Goal: Information Seeking & Learning: Check status

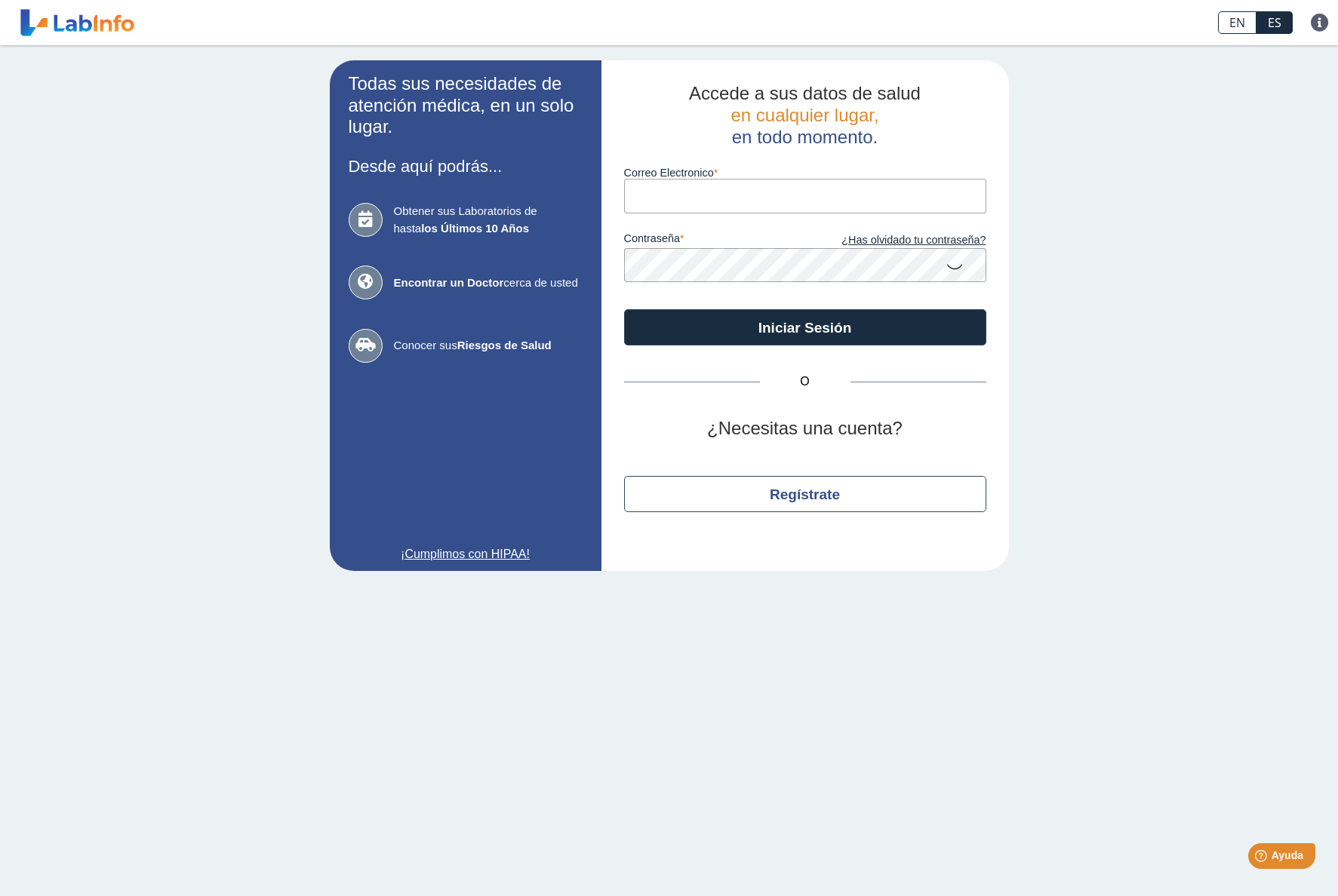
click at [736, 193] on input "Correo Electronico" at bounding box center [805, 196] width 362 height 34
type input "[EMAIL_ADDRESS][DOMAIN_NAME]"
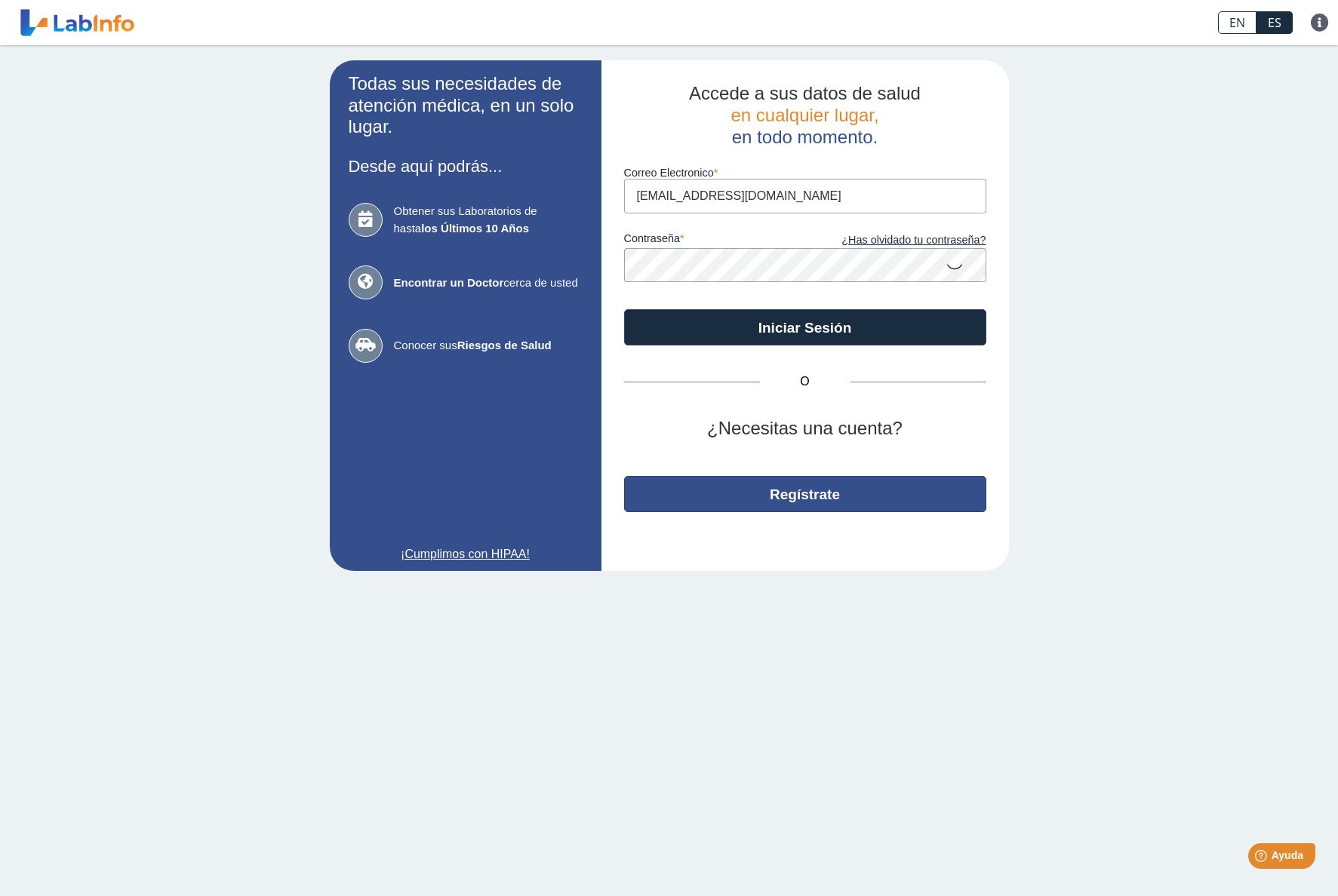
click at [828, 491] on button "Regístrate" at bounding box center [805, 494] width 362 height 36
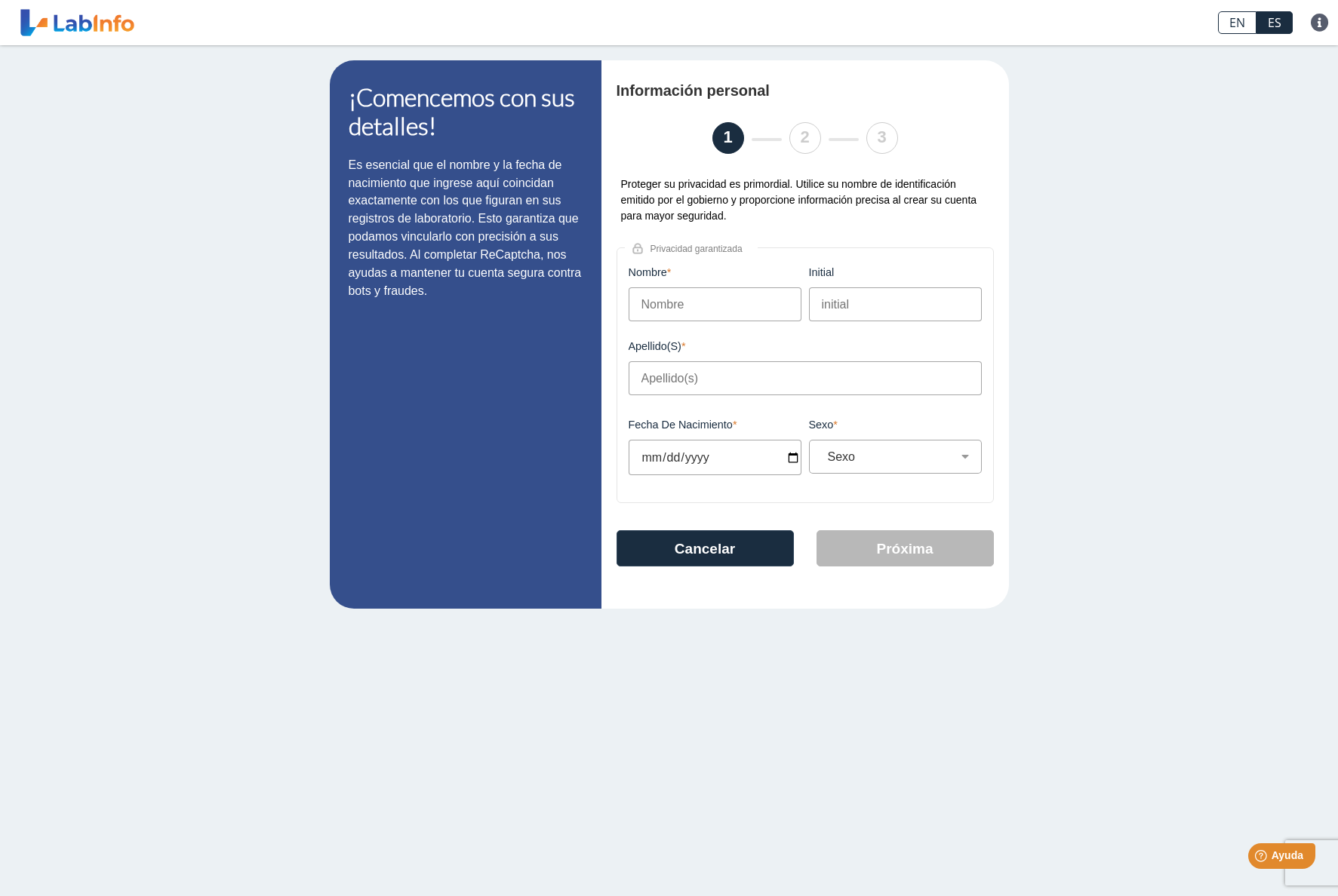
click at [702, 314] on input "Nombre" at bounding box center [715, 304] width 173 height 34
type input "[PERSON_NAME]"
click at [711, 385] on input "Apellido(s)" at bounding box center [805, 378] width 353 height 34
type input "[PERSON_NAME]"
click at [701, 461] on input "Fecha de Nacimiento" at bounding box center [715, 458] width 173 height 35
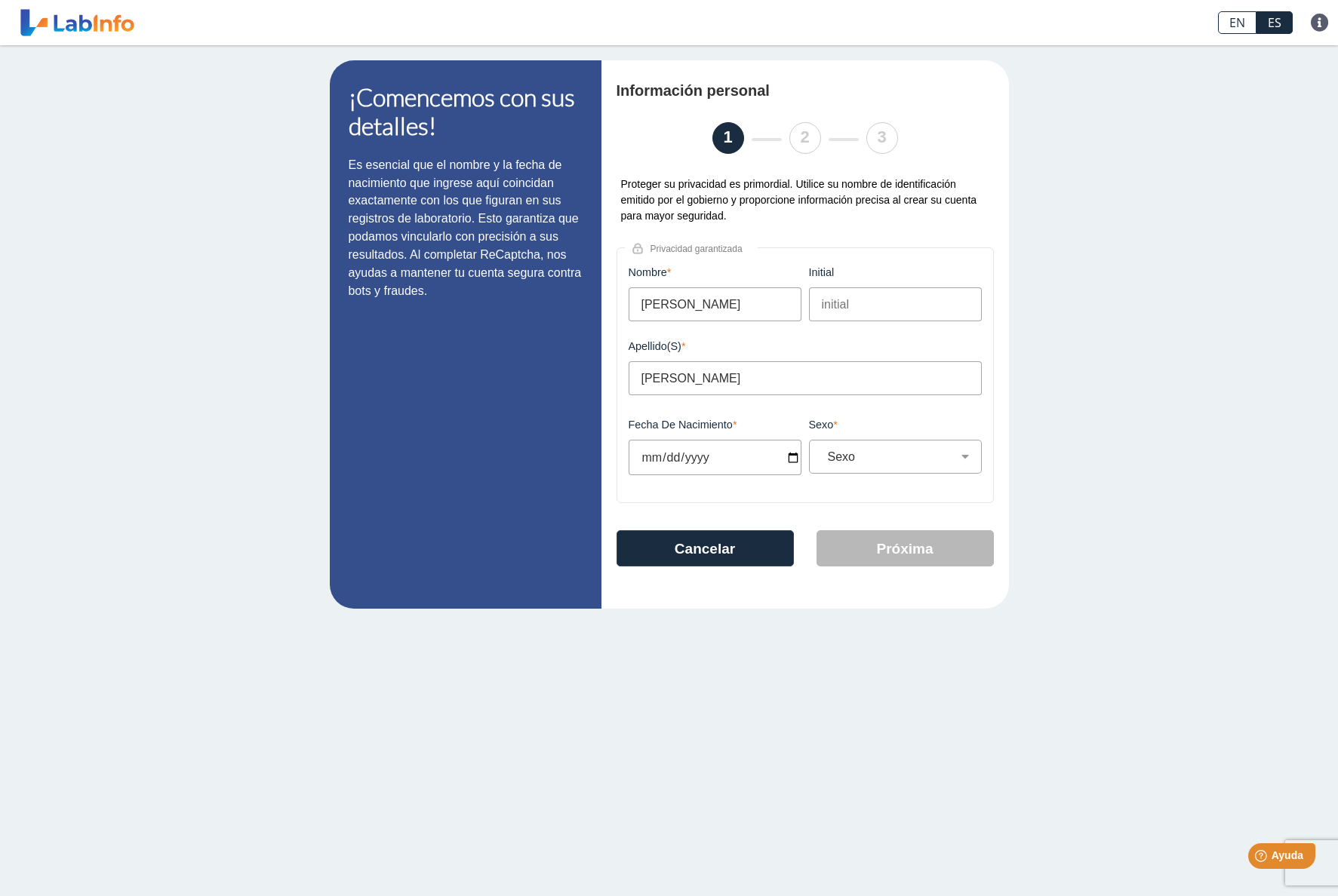
drag, startPoint x: 718, startPoint y: 463, endPoint x: 612, endPoint y: 460, distance: 106.0
click at [612, 460] on div "Información personal 1 2 3 Proteger su privacidad es primordial. Utilice su nom…" at bounding box center [805, 334] width 407 height 548
click at [648, 462] on input "Fecha de Nacimiento" at bounding box center [715, 458] width 173 height 35
type input "[DATE]"
click at [873, 459] on select "Sexo Masculino Femenino" at bounding box center [901, 456] width 159 height 14
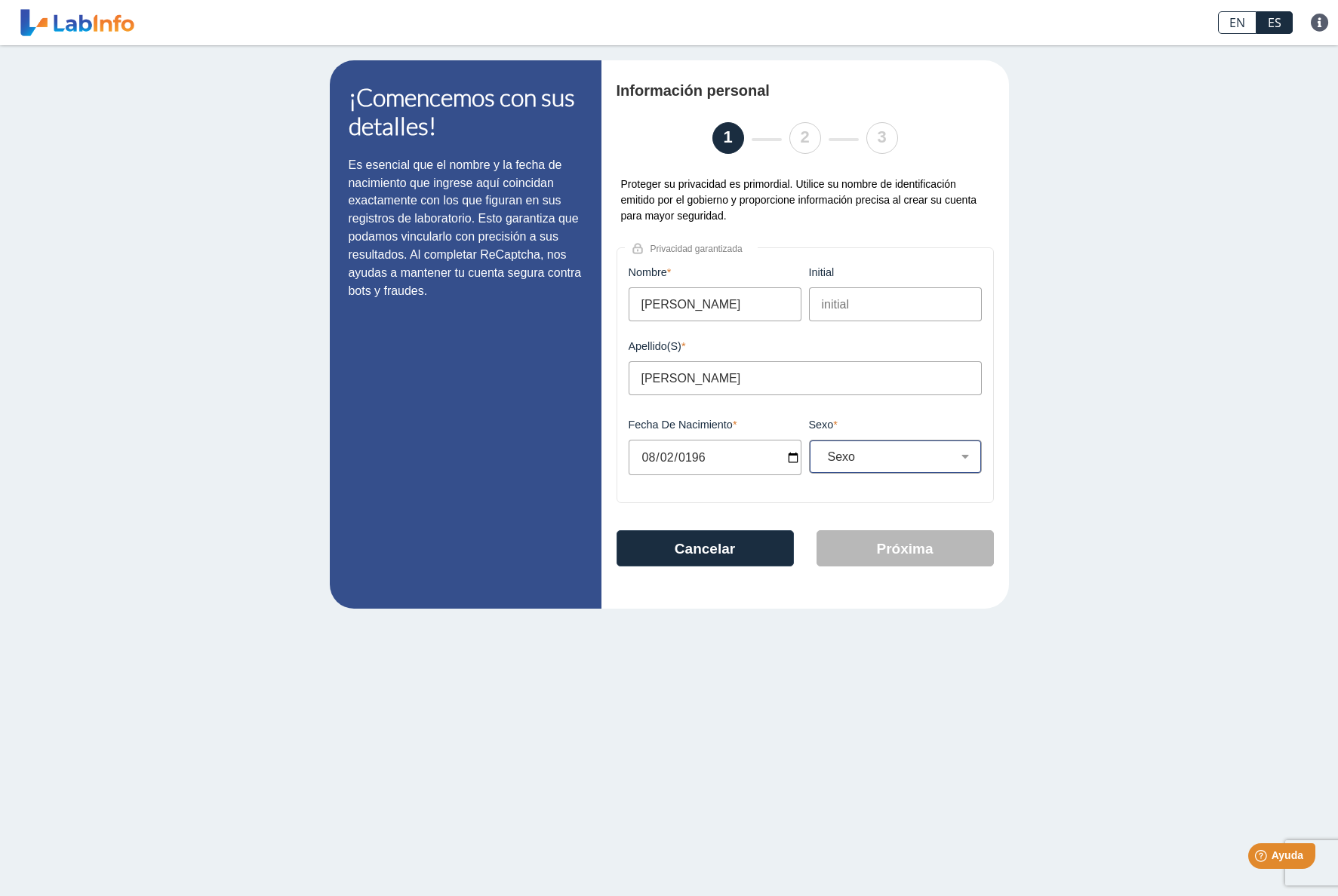
select select "M"
click at [912, 535] on button "Próxima" at bounding box center [906, 548] width 177 height 36
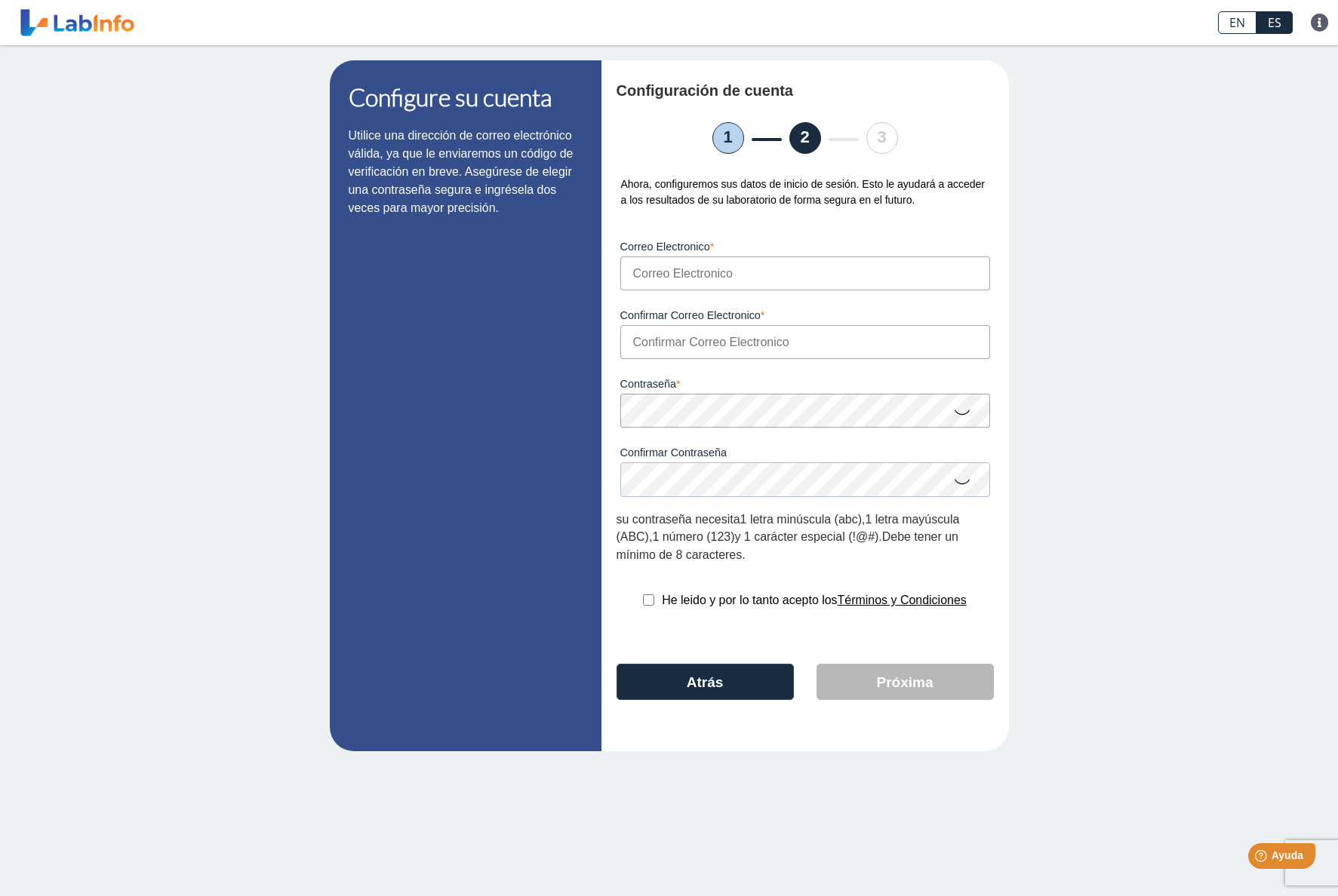
click at [690, 287] on input "Correo Electronico" at bounding box center [805, 274] width 370 height 34
click at [721, 274] on input "[EMAIL_ADDRESS][DOMAIN_NAME]" at bounding box center [805, 274] width 370 height 34
type input "[EMAIL_ADDRESS][DOMAIN_NAME]"
click at [748, 350] on input "Confirmar Correo Electronico" at bounding box center [805, 342] width 370 height 34
click at [758, 355] on input "Confirmar Correo Electronico" at bounding box center [805, 342] width 370 height 34
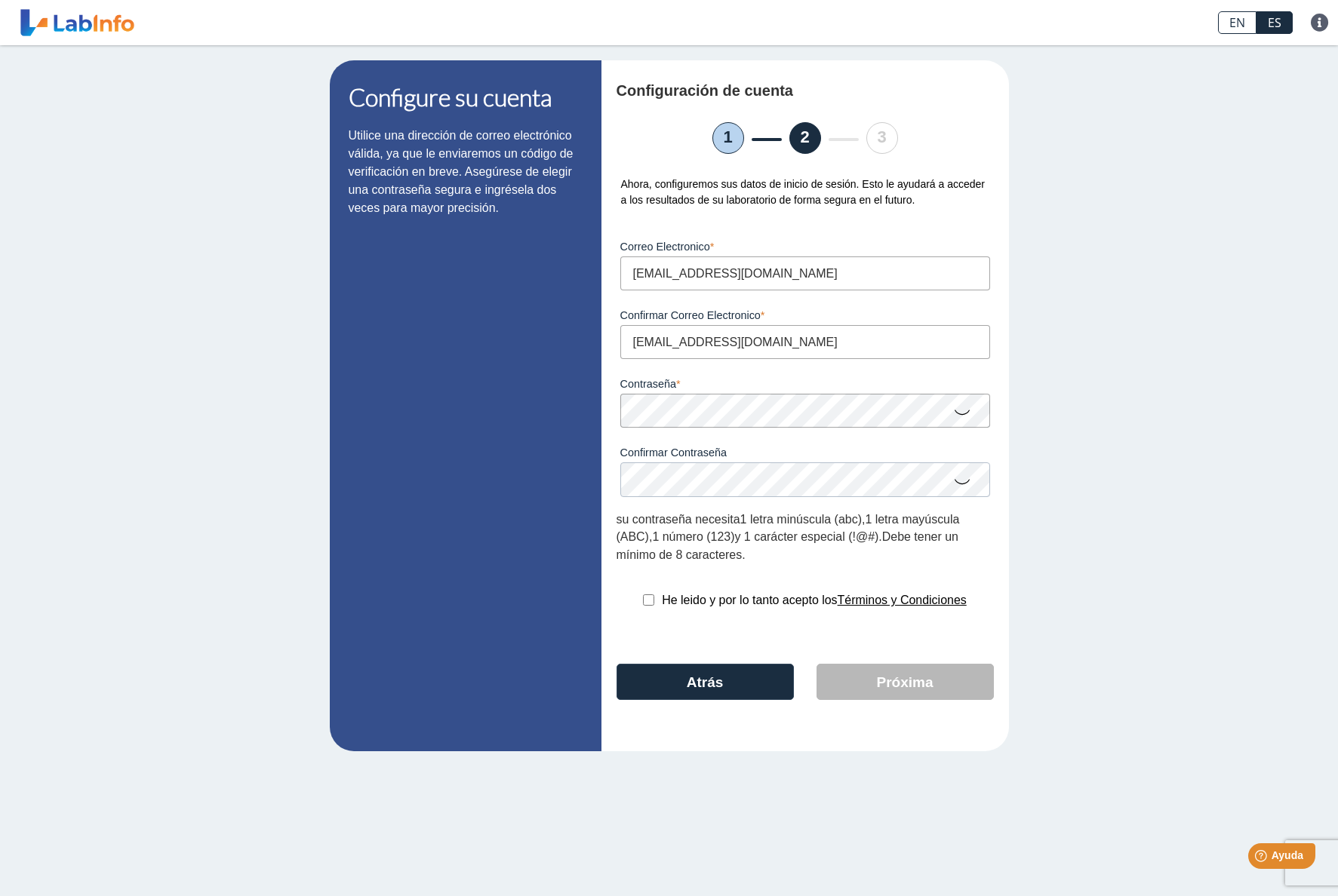
type input "[EMAIL_ADDRESS][DOMAIN_NAME]"
click at [965, 414] on icon at bounding box center [961, 411] width 18 height 30
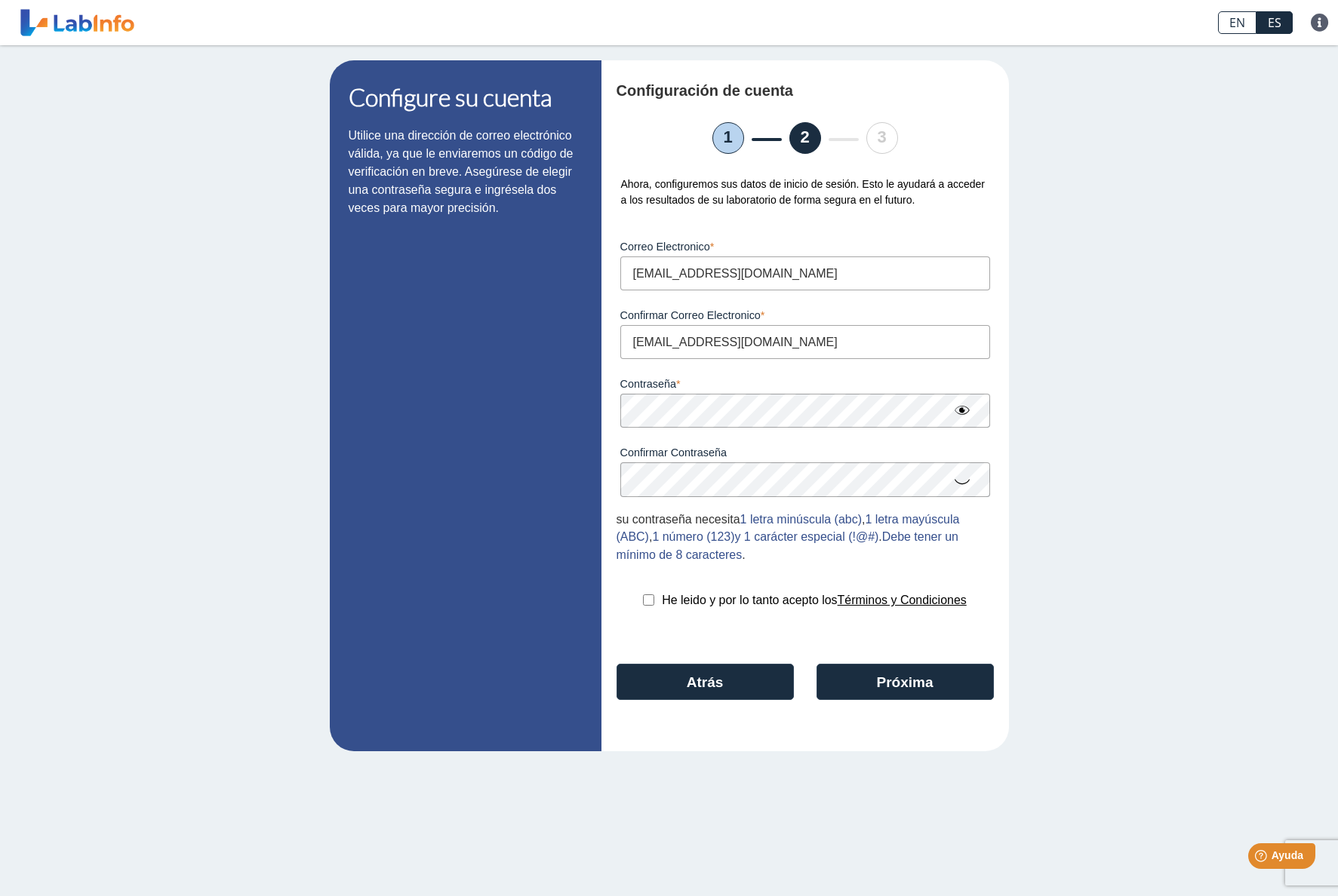
click at [965, 488] on icon at bounding box center [961, 481] width 18 height 30
click at [647, 601] on input "checkbox" at bounding box center [648, 600] width 11 height 11
checkbox input "true"
click at [895, 689] on button "Próxima" at bounding box center [906, 682] width 177 height 36
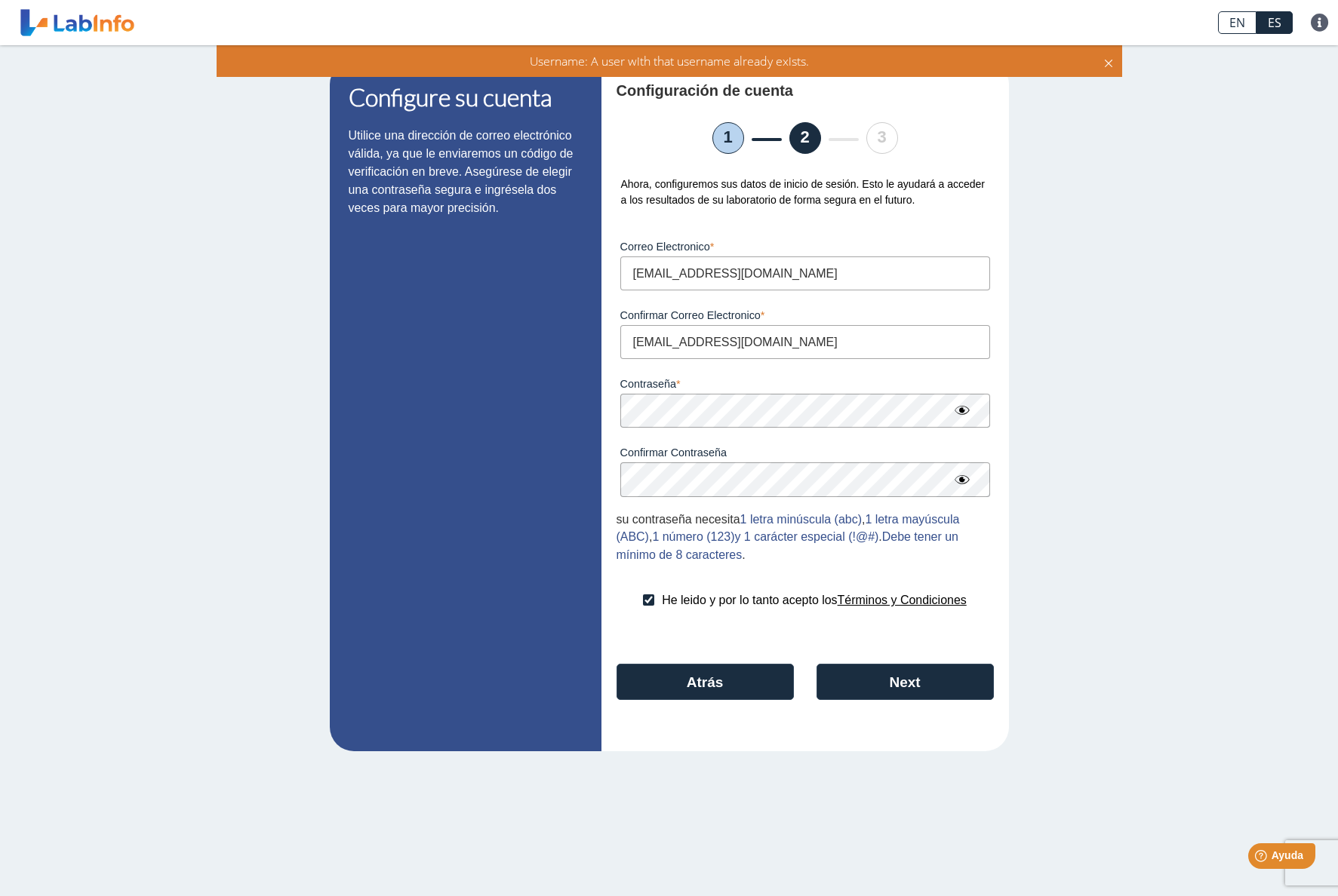
click at [109, 30] on link at bounding box center [77, 22] width 124 height 38
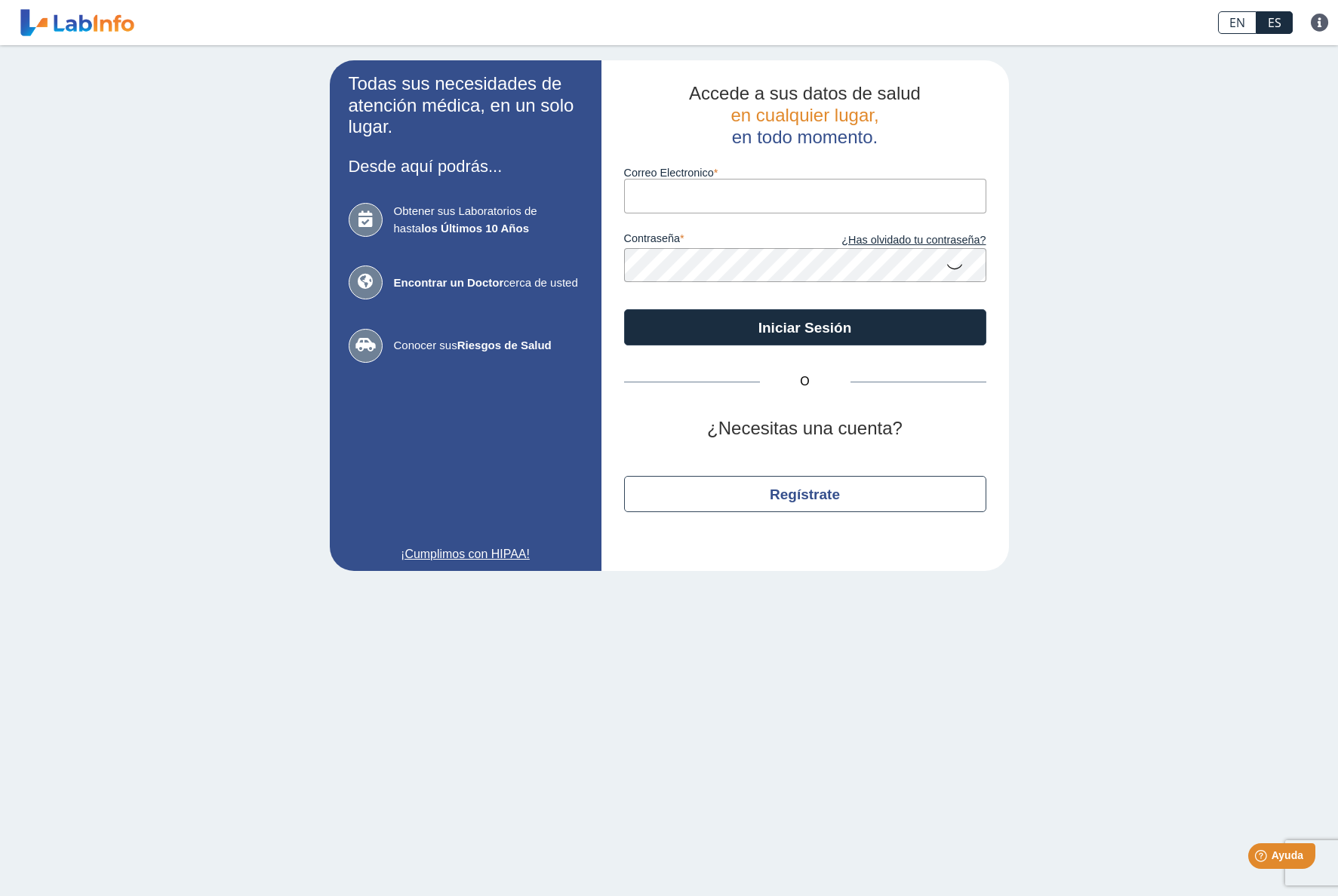
click at [758, 194] on input "Correo Electronico" at bounding box center [805, 196] width 362 height 34
type input "[EMAIL_ADDRESS][DOMAIN_NAME]"
click at [906, 244] on link "¿Has olvidado tu contraseña?" at bounding box center [895, 241] width 181 height 17
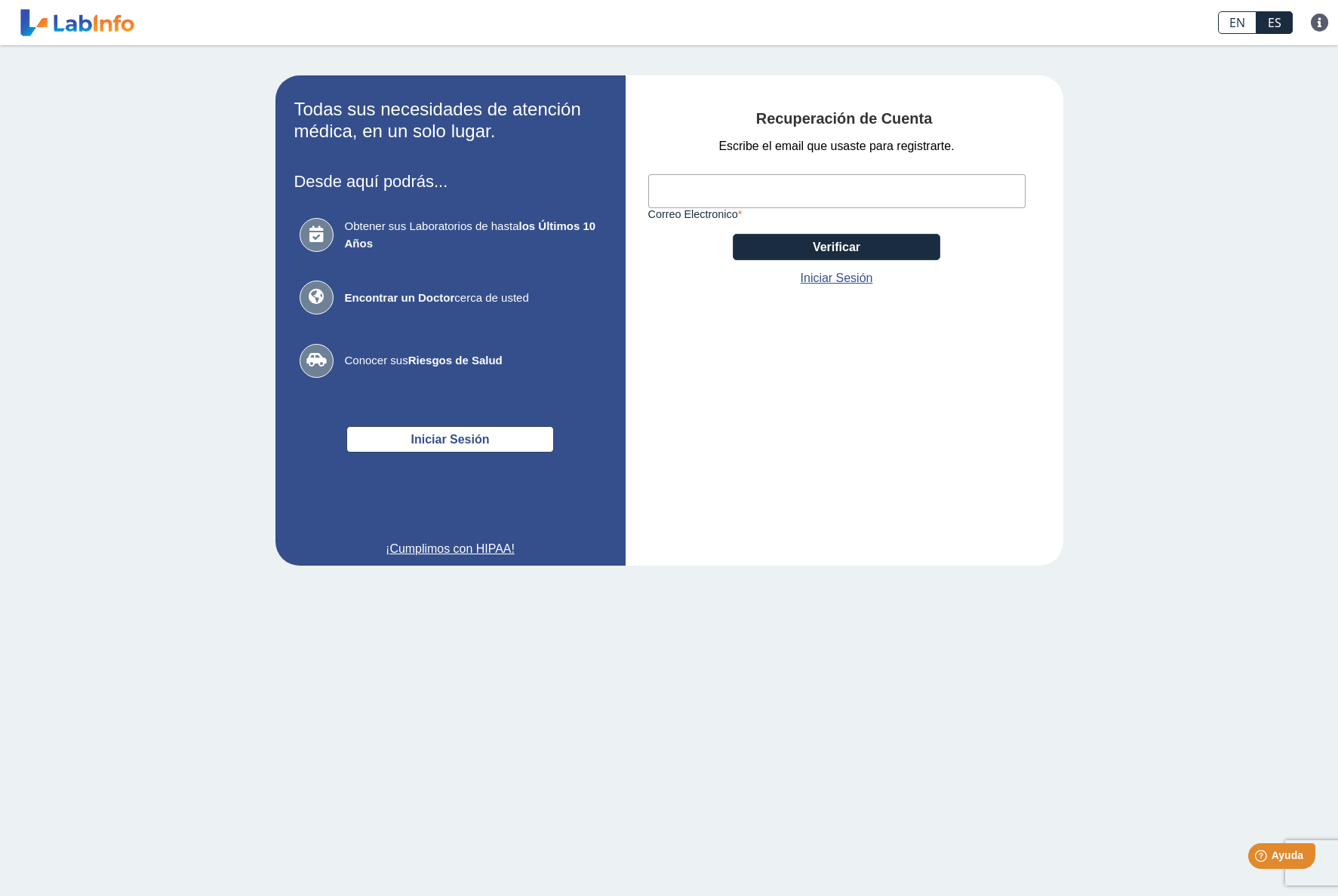
click at [764, 187] on input "Correo Electronico" at bounding box center [836, 191] width 378 height 34
type input "[EMAIL_ADDRESS][DOMAIN_NAME]"
click at [838, 249] on button "Verificar" at bounding box center [836, 247] width 208 height 26
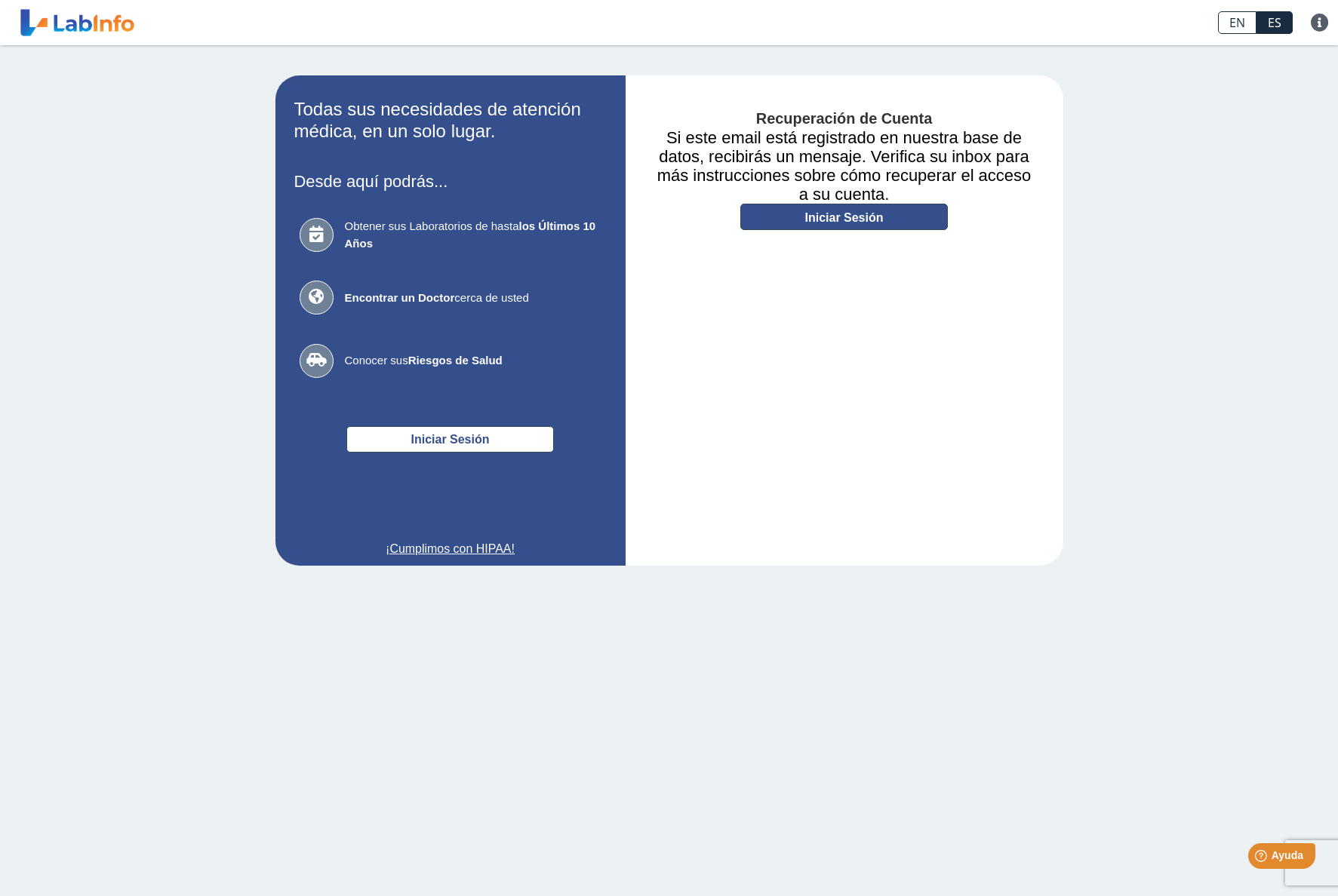
click at [808, 219] on link "Iniciar Sesión" at bounding box center [844, 216] width 208 height 26
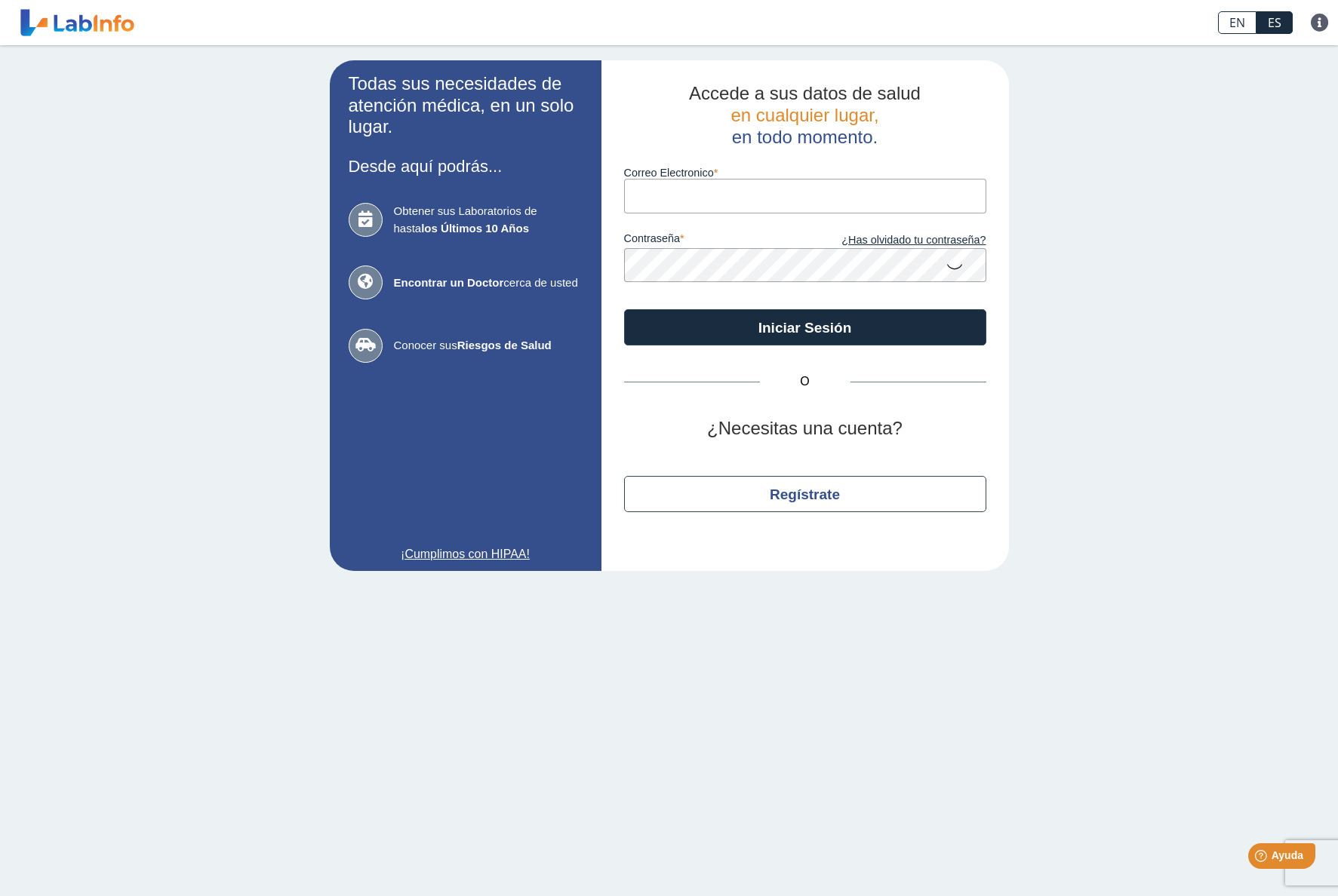
click at [745, 196] on input "Correo Electronico" at bounding box center [805, 196] width 362 height 34
type input "[EMAIL_ADDRESS][DOMAIN_NAME]"
click at [951, 265] on icon at bounding box center [954, 265] width 18 height 30
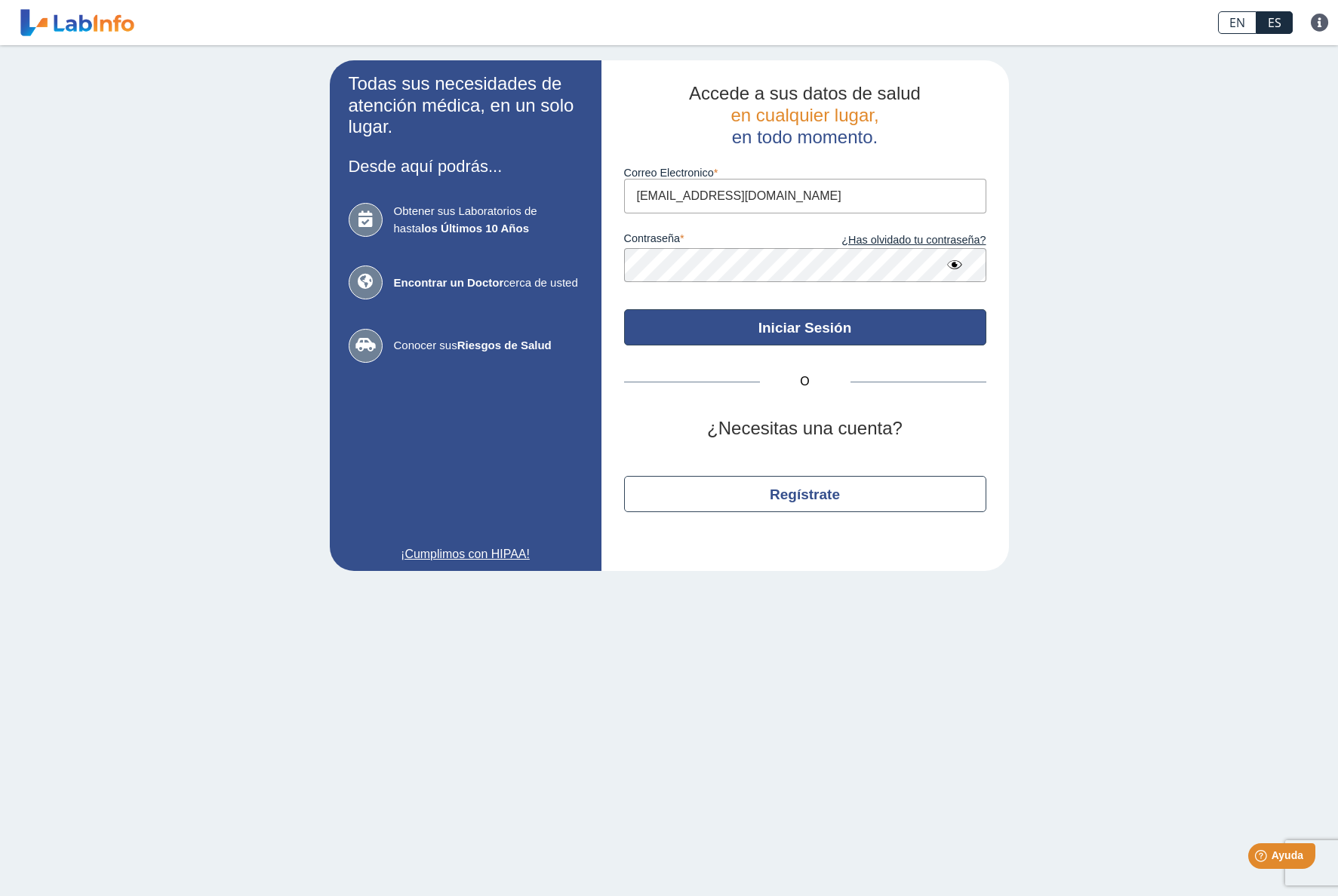
click at [874, 330] on button "Iniciar Sesión" at bounding box center [805, 327] width 362 height 36
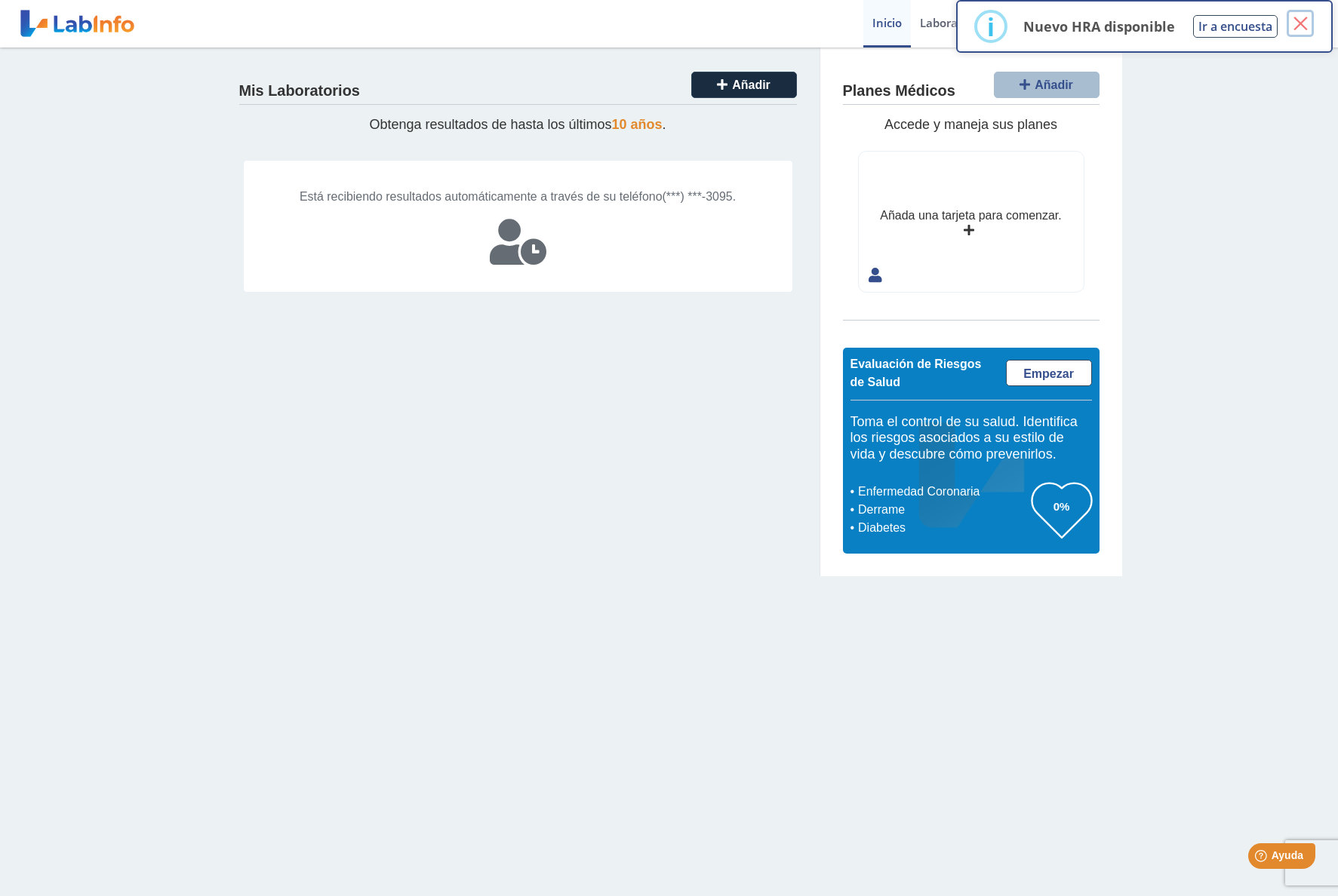
click at [1301, 31] on button "×" at bounding box center [1300, 24] width 27 height 27
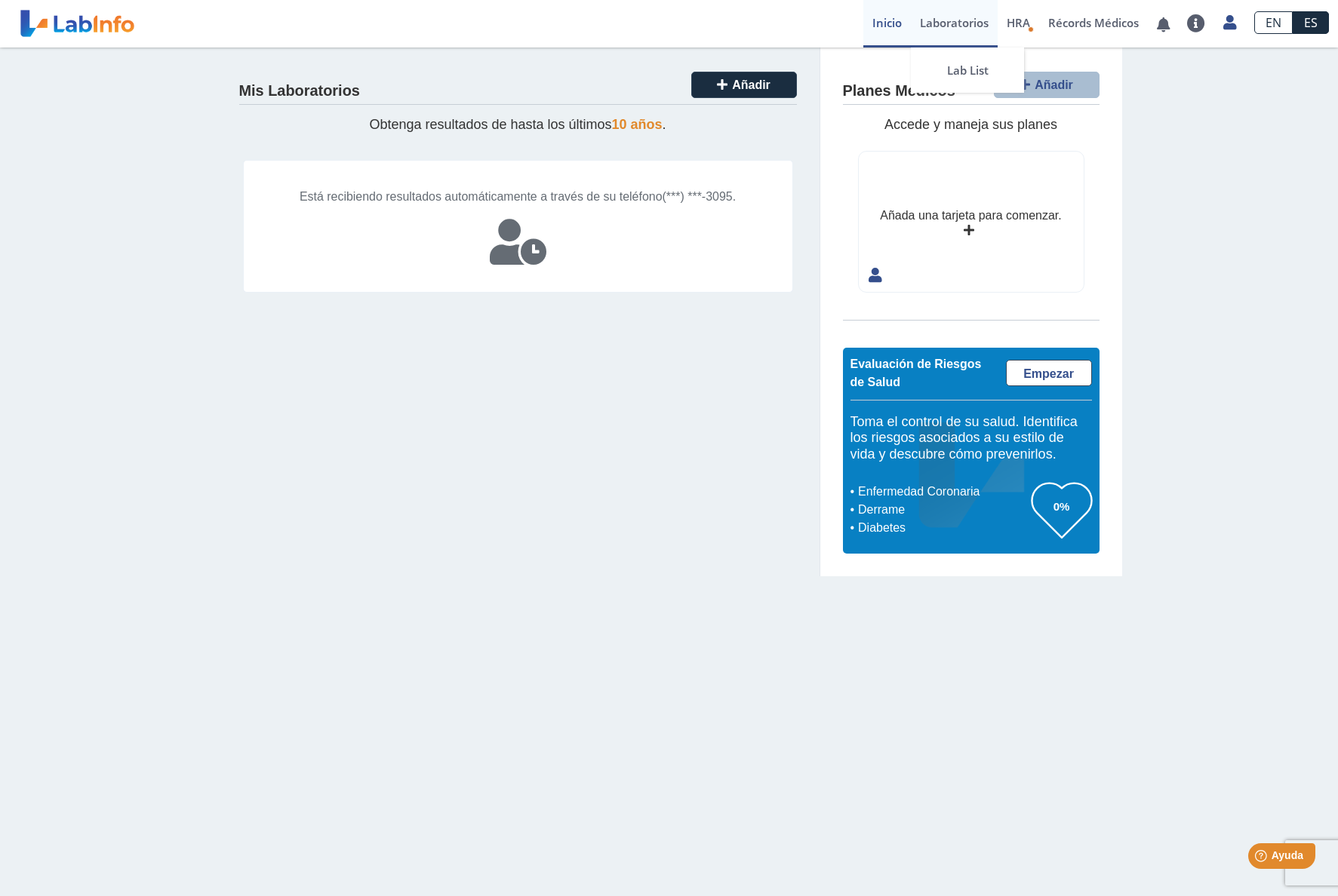
click at [960, 24] on link "Laboratorios" at bounding box center [954, 24] width 87 height 47
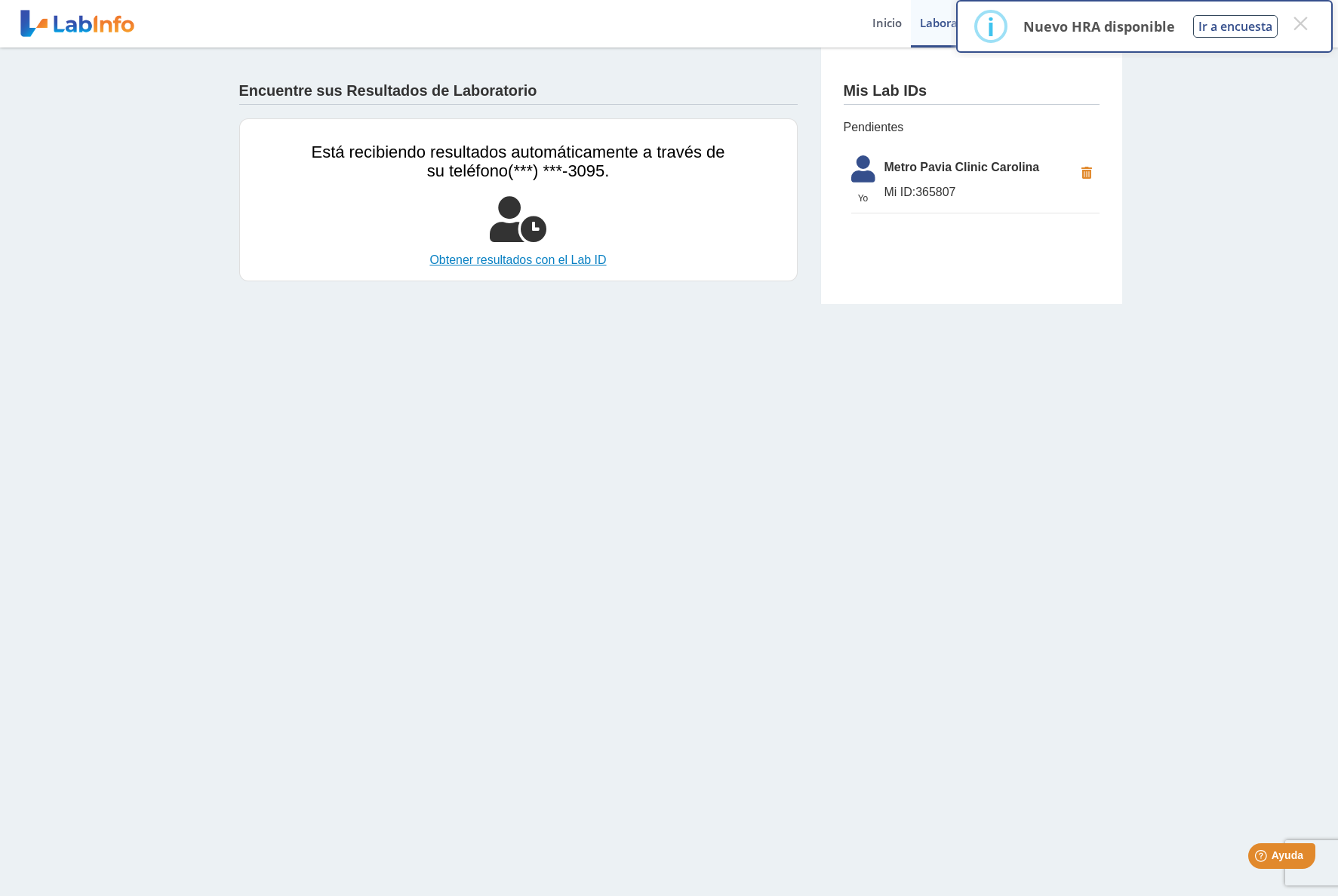
click at [524, 261] on link "Obtener resultados con el Lab ID" at bounding box center [519, 259] width 414 height 18
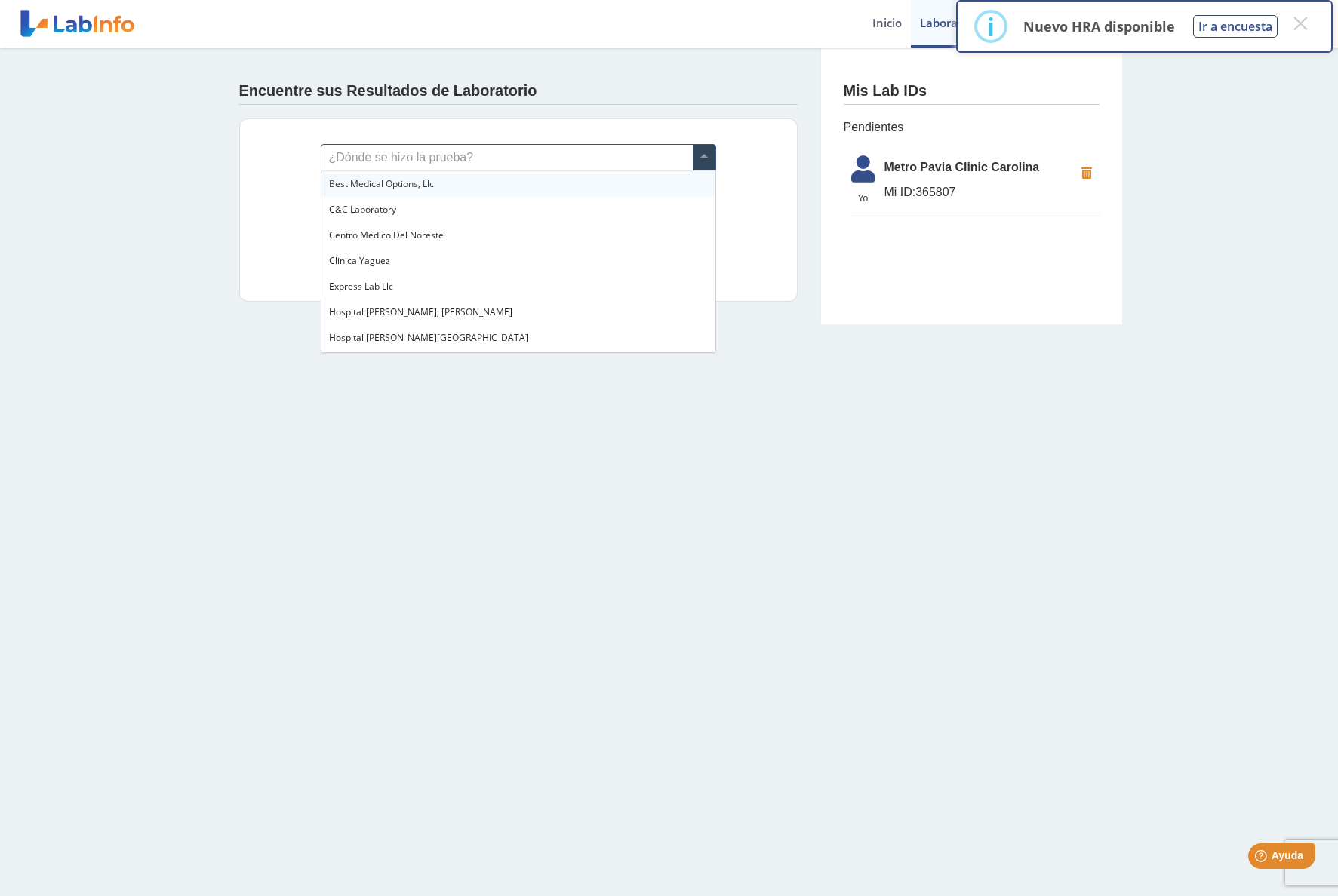
click at [704, 155] on span at bounding box center [704, 158] width 23 height 25
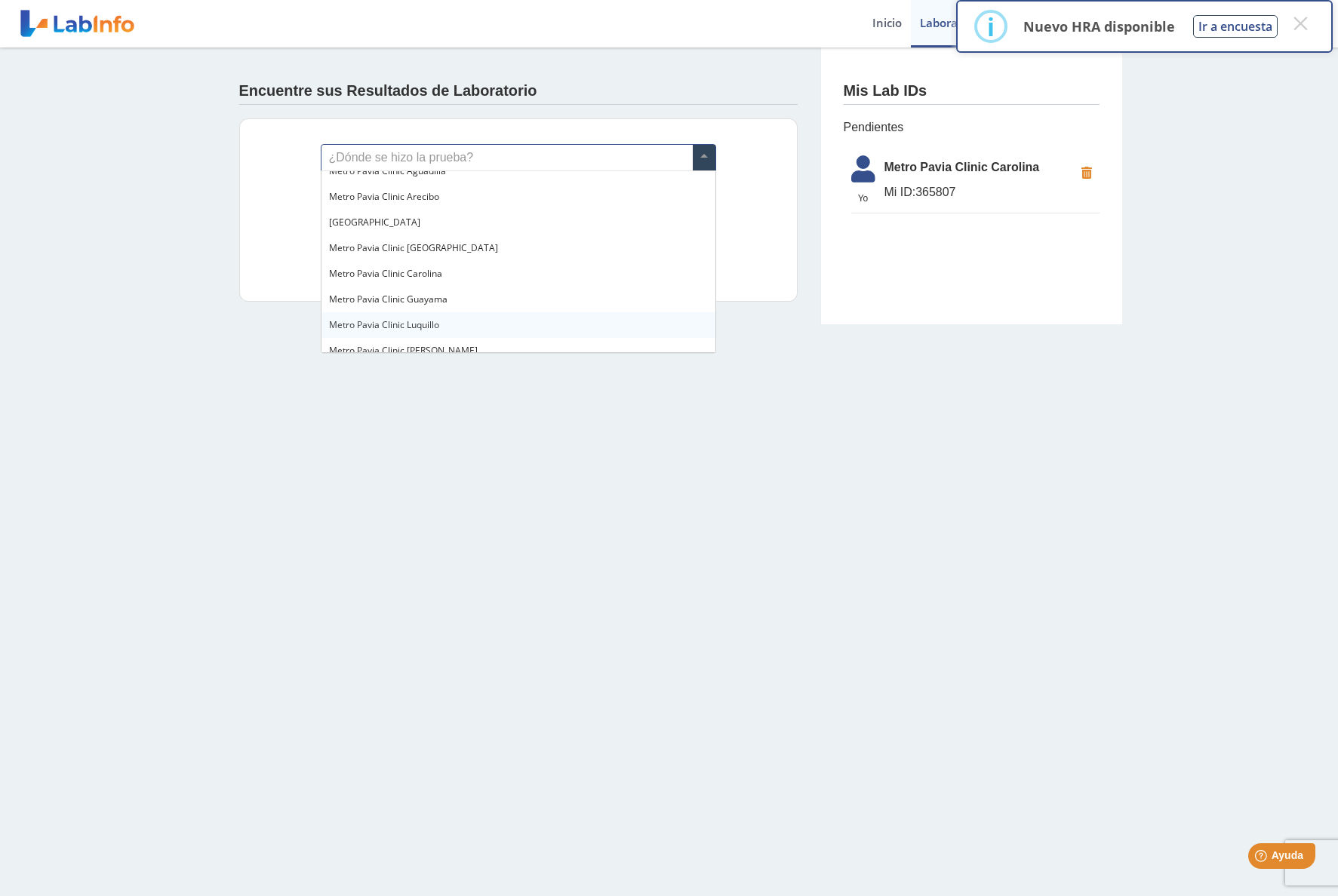
click at [426, 329] on span "Metro Pavia Clinic Luquillo" at bounding box center [383, 324] width 110 height 13
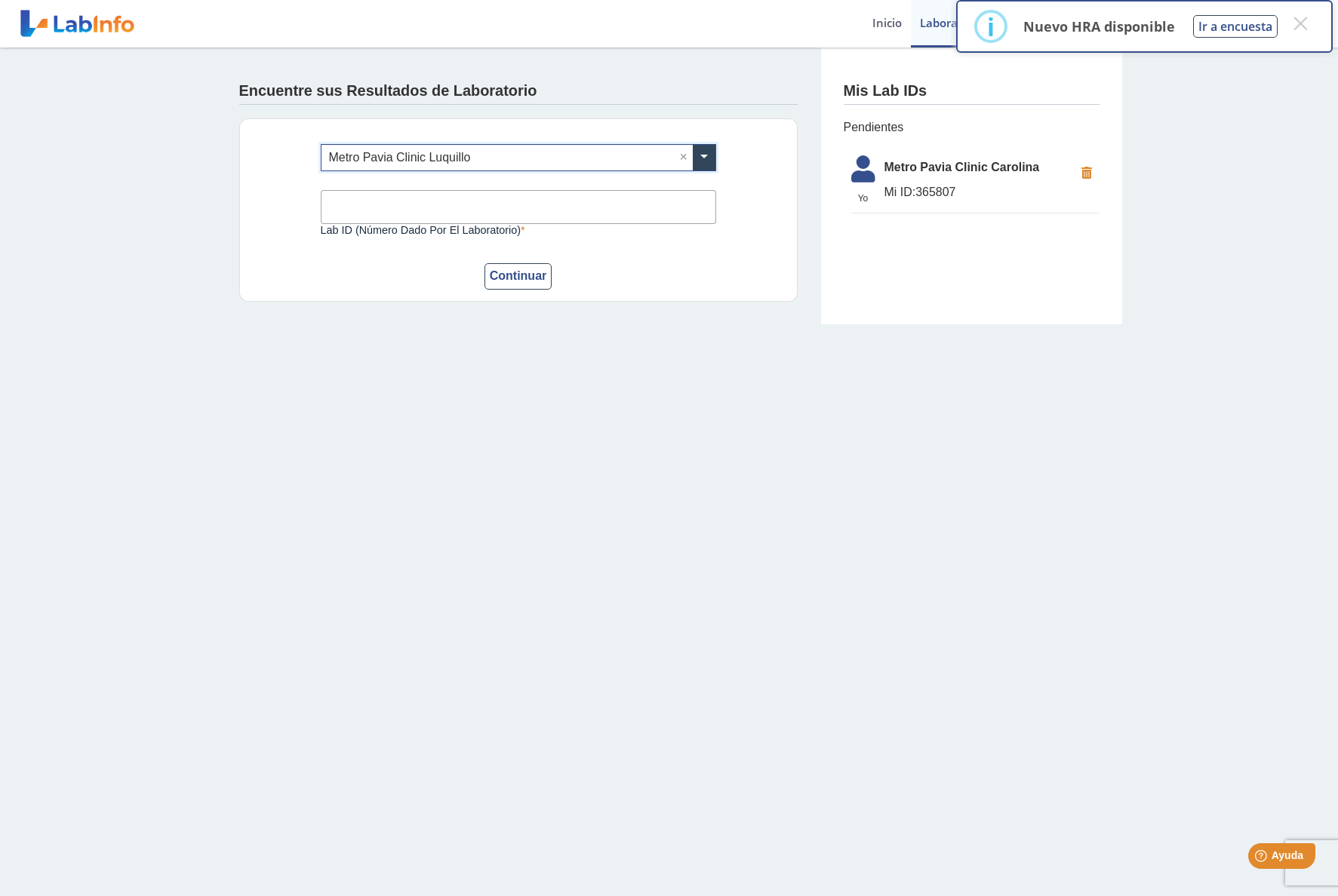
click at [400, 207] on input "Lab ID (número dado por el laboratorio)" at bounding box center [519, 207] width 395 height 34
type input "28074"
click at [518, 274] on button "Continuar" at bounding box center [518, 276] width 68 height 26
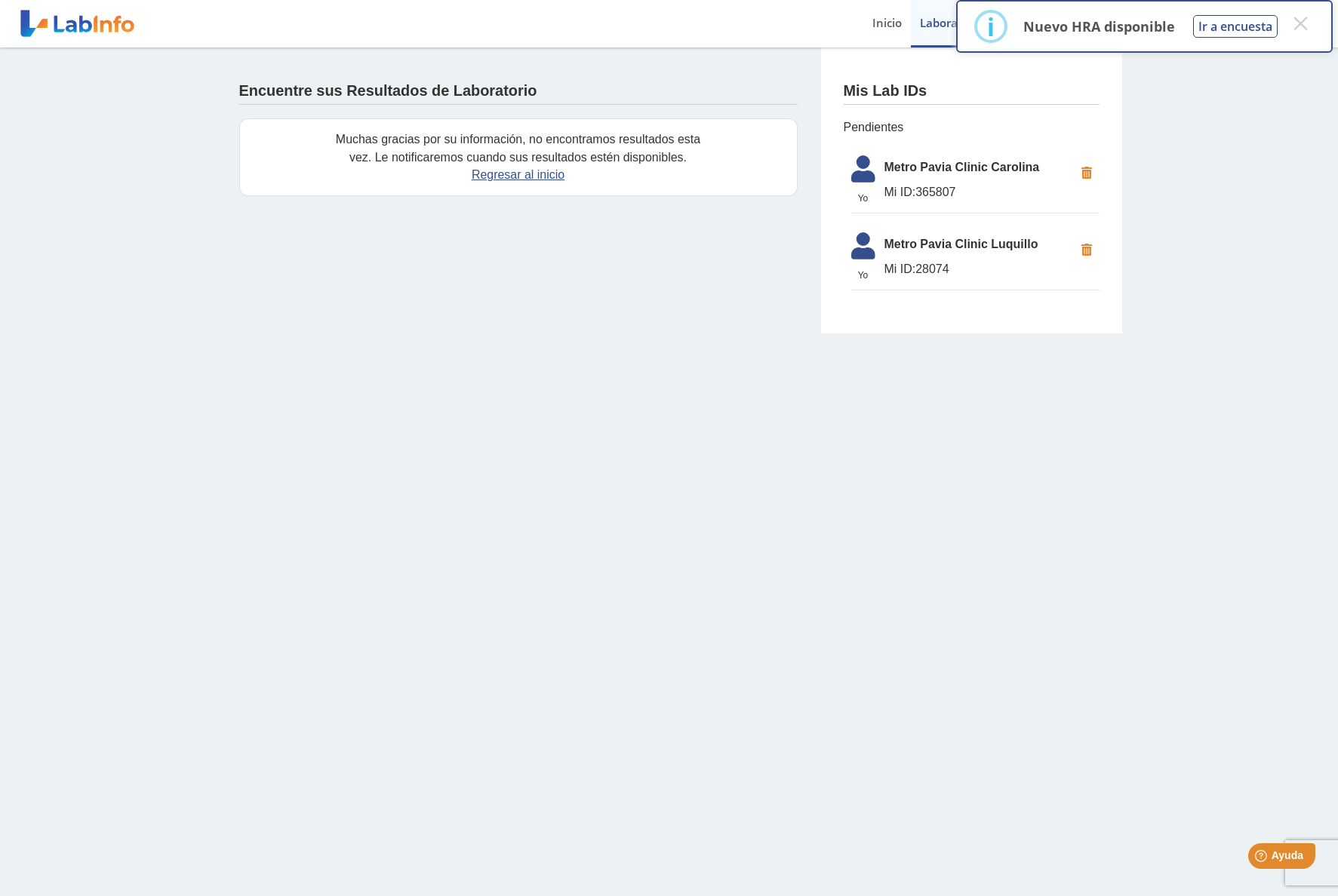
click at [986, 261] on span "Mi ID: 28074" at bounding box center [979, 269] width 189 height 18
click at [1007, 244] on span "Metro Pavia Clinic Luquillo" at bounding box center [979, 244] width 189 height 18
click at [1022, 270] on span "Mi ID: 28074" at bounding box center [979, 269] width 189 height 18
click at [1302, 24] on button "×" at bounding box center [1300, 24] width 27 height 27
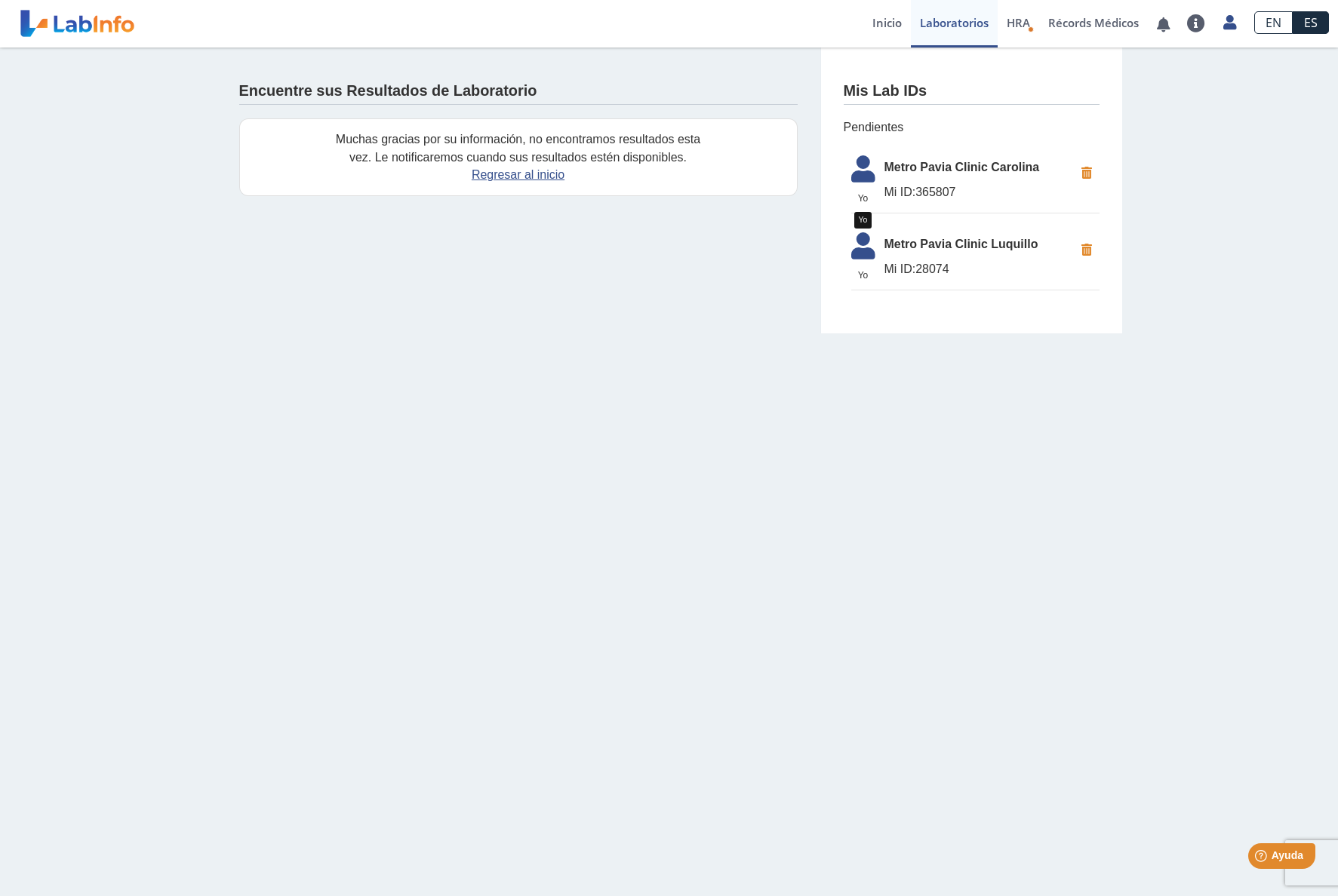
click at [868, 253] on icon at bounding box center [863, 250] width 42 height 36
click at [948, 29] on link "Laboratorios" at bounding box center [954, 24] width 87 height 47
click at [915, 251] on span "Metro Pavia Clinic Luquillo" at bounding box center [979, 244] width 189 height 18
click at [548, 176] on link "Regresar al inicio" at bounding box center [518, 174] width 93 height 13
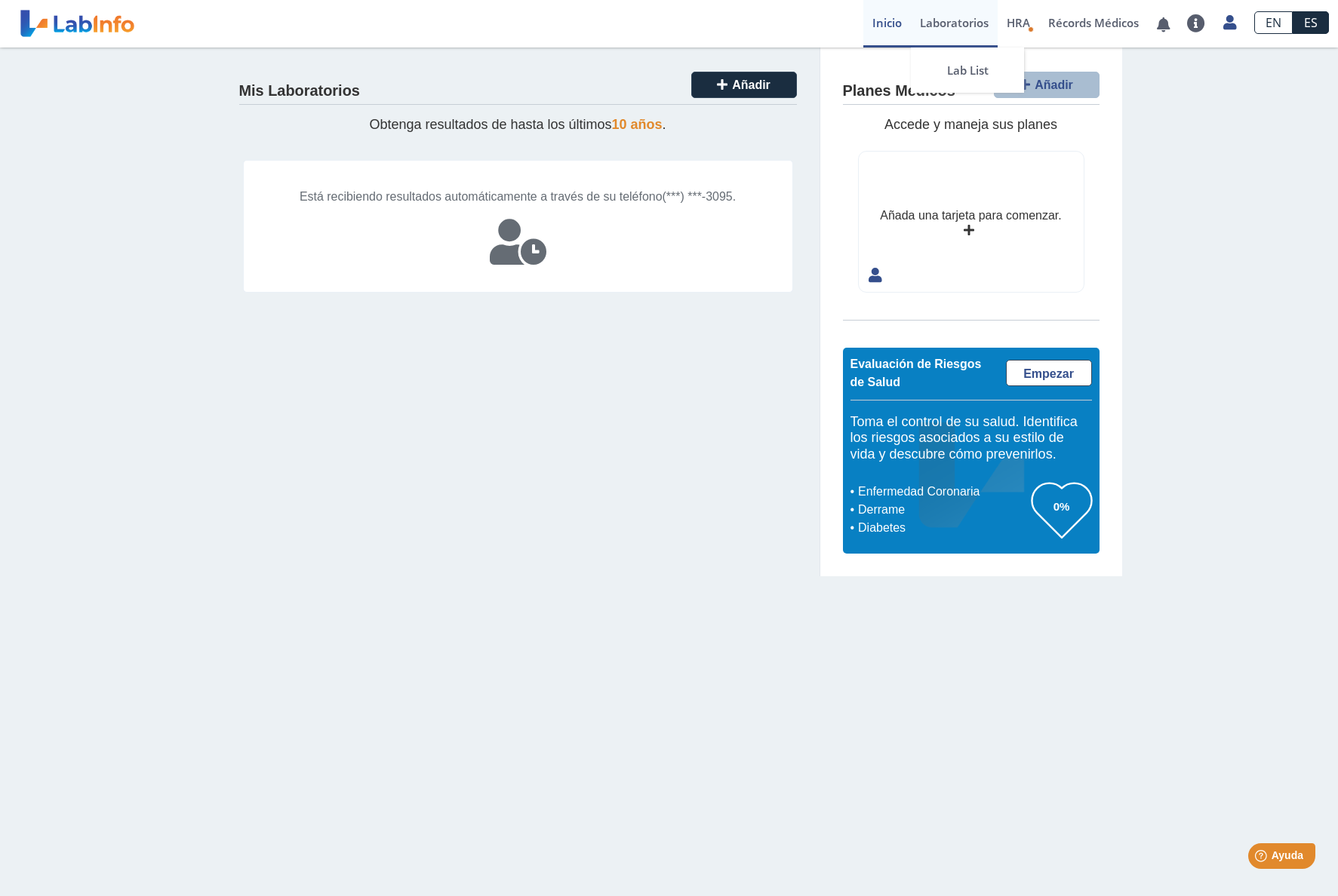
click at [960, 28] on link "Laboratorios" at bounding box center [954, 24] width 87 height 47
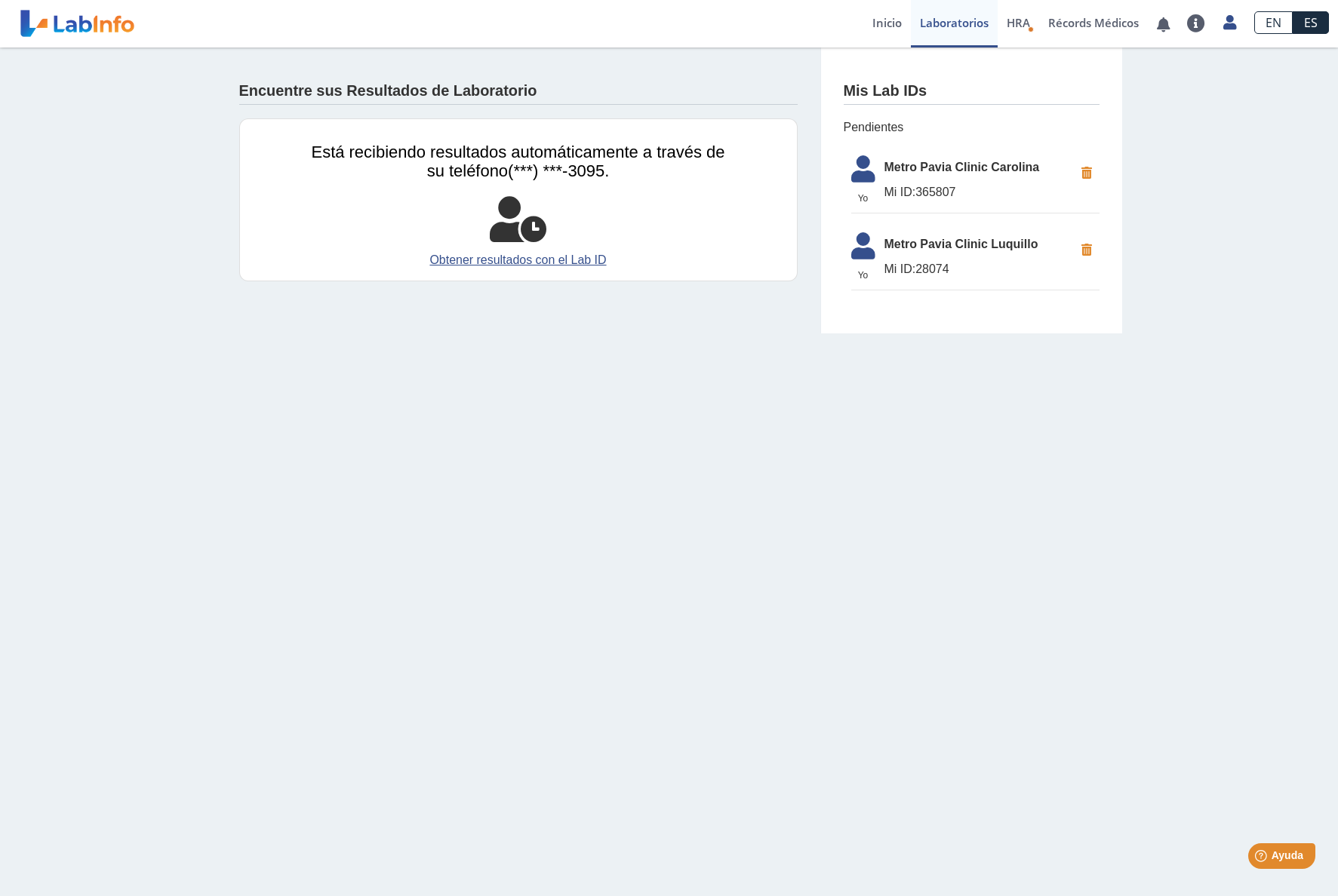
click at [934, 274] on span "Mi ID: 28074" at bounding box center [979, 269] width 189 height 18
click at [868, 256] on icon at bounding box center [863, 250] width 42 height 36
click at [868, 176] on icon at bounding box center [863, 173] width 42 height 36
click at [1176, 159] on link "Cerrar Sesión" at bounding box center [1160, 160] width 171 height 46
